Goal: Register for event/course

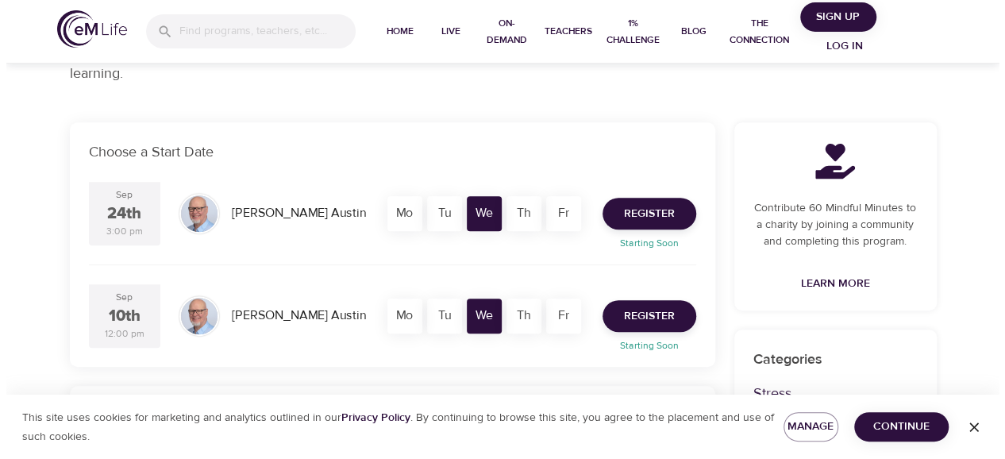
scroll to position [249, 0]
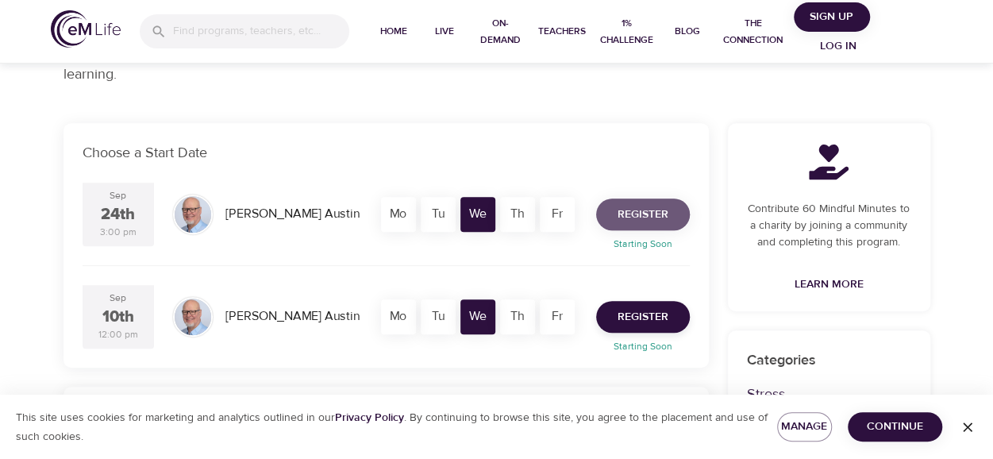
click at [645, 211] on span "Register" at bounding box center [643, 215] width 51 height 20
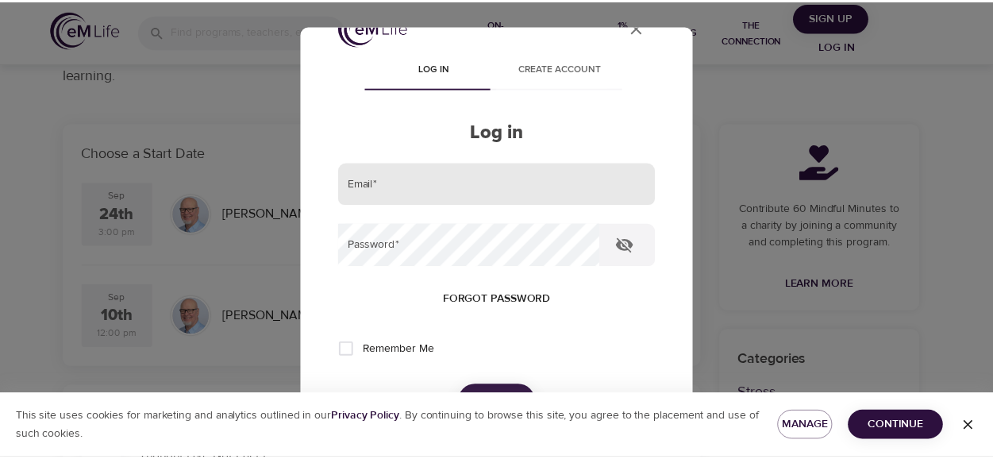
scroll to position [33, 0]
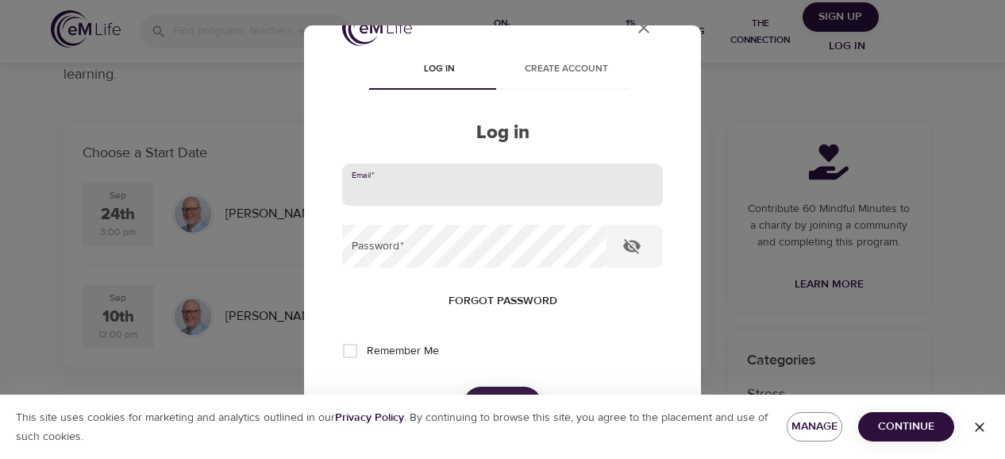
click at [421, 164] on input "email" at bounding box center [502, 185] width 321 height 43
type input "[EMAIL_ADDRESS][US_STATE][DOMAIN_NAME]"
click at [464, 387] on button "Log in" at bounding box center [503, 403] width 78 height 33
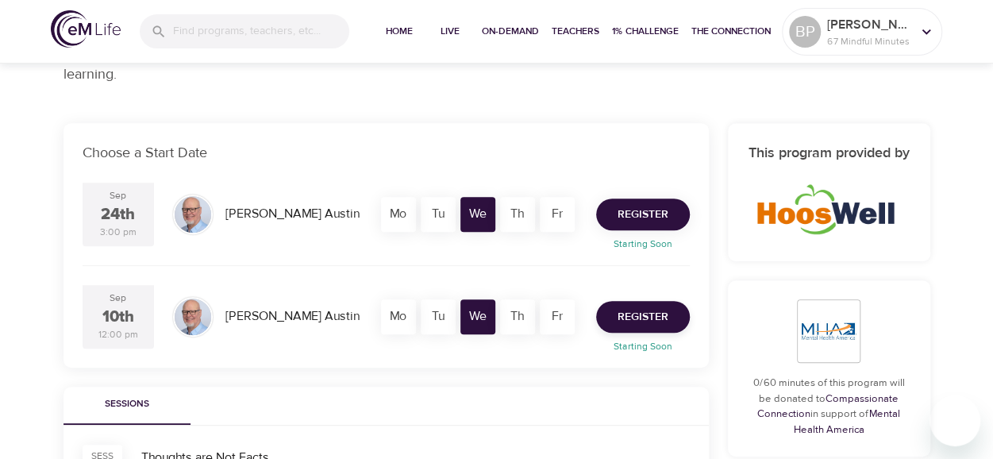
click at [649, 218] on span "Register" at bounding box center [643, 215] width 51 height 20
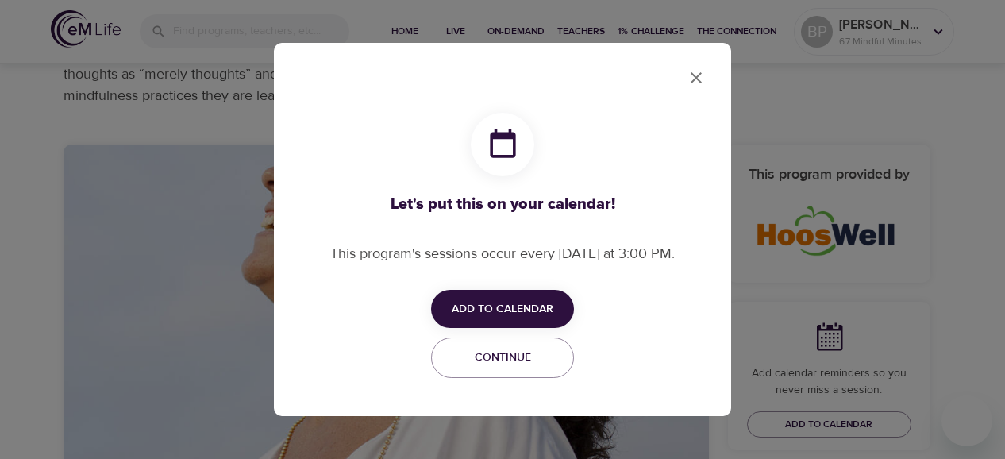
checkbox input "true"
click at [485, 315] on span "Add to Calendar" at bounding box center [503, 309] width 102 height 20
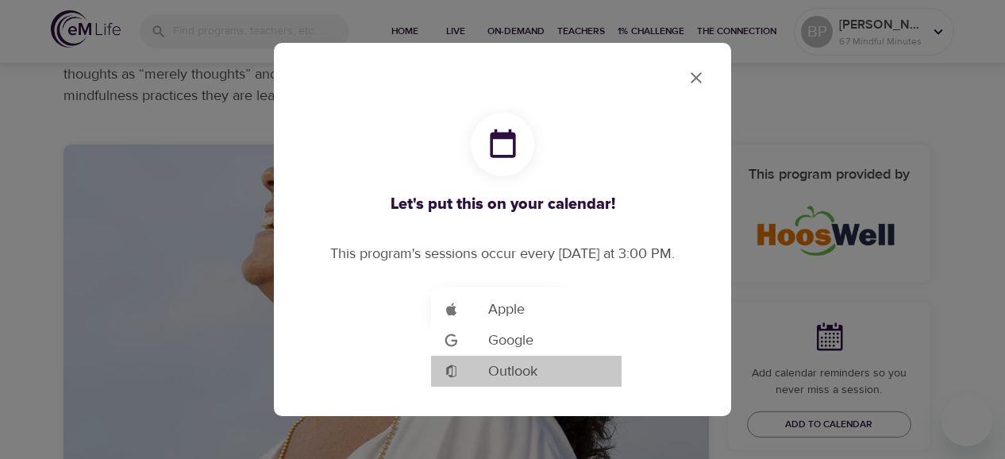
click at [515, 371] on span "Outlook" at bounding box center [512, 370] width 49 height 21
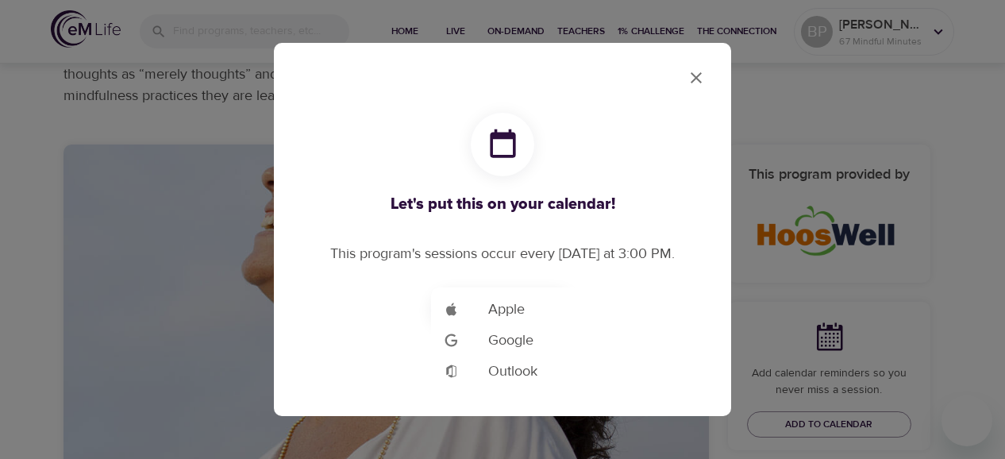
click at [690, 75] on div at bounding box center [502, 229] width 1005 height 459
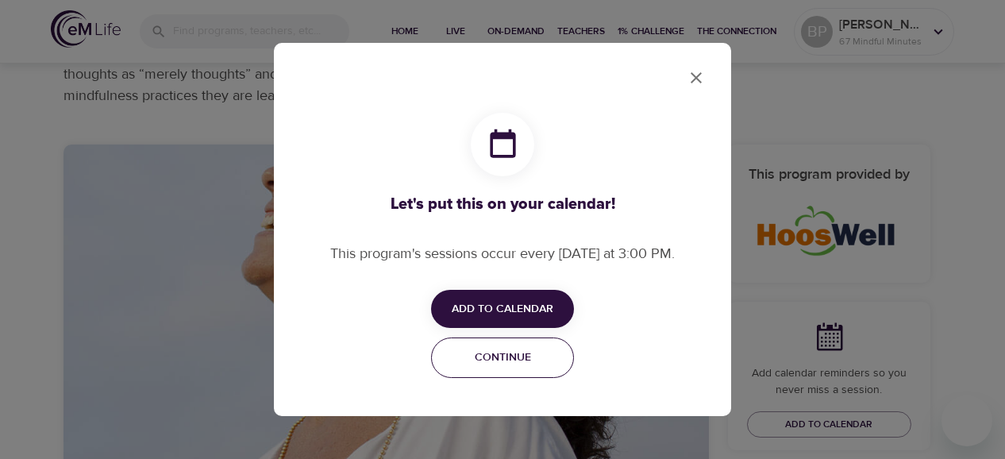
click at [484, 350] on span "Continue" at bounding box center [502, 358] width 122 height 20
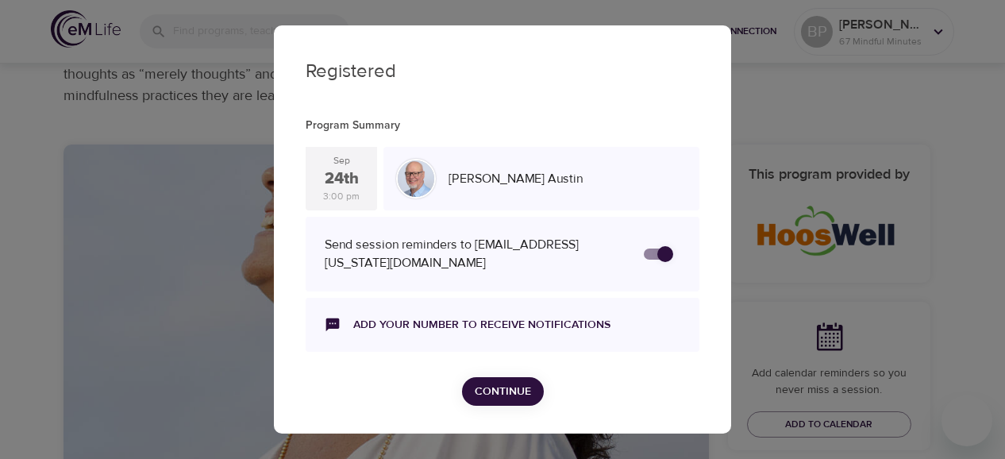
click at [503, 387] on span "Continue" at bounding box center [503, 392] width 56 height 20
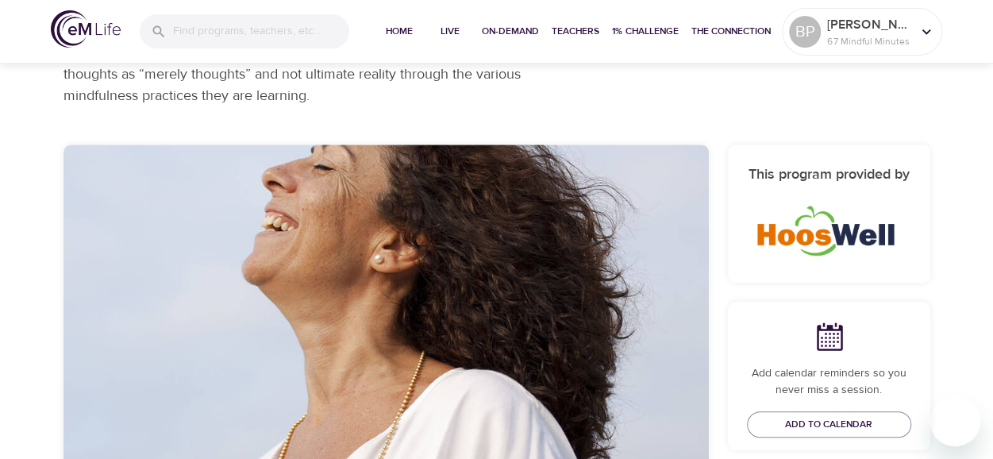
scroll to position [356, 0]
